Goal: Find specific page/section: Find specific page/section

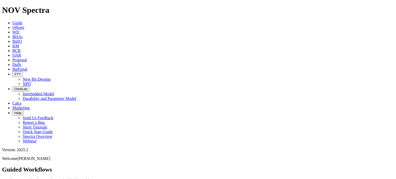
click at [24, 25] on span "Offsets" at bounding box center [18, 27] width 12 height 4
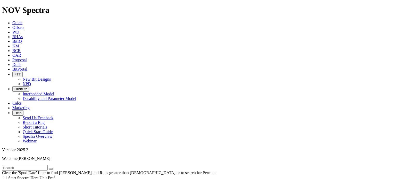
click at [38, 165] on input "text" at bounding box center [25, 167] width 46 height 5
type input "CL1"
click at [12, 62] on icon at bounding box center [12, 64] width 0 height 4
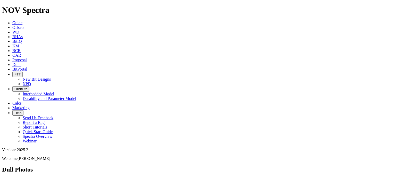
paste input "A319323"
type input "A319323"
